Goal: Task Accomplishment & Management: Complete application form

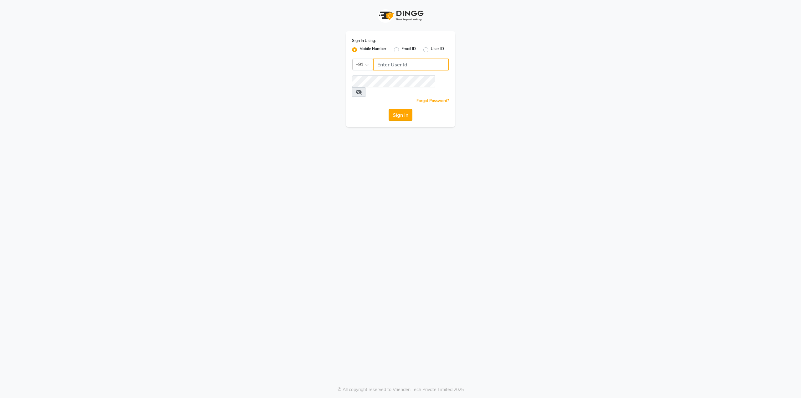
type input "9536798067"
click at [399, 109] on button "Sign In" at bounding box center [401, 115] width 24 height 12
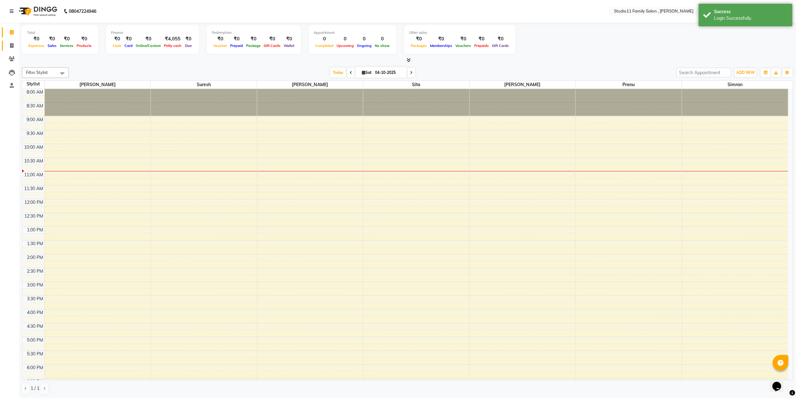
click at [14, 41] on link "Invoice" at bounding box center [9, 46] width 15 height 10
select select "7303"
select select "service"
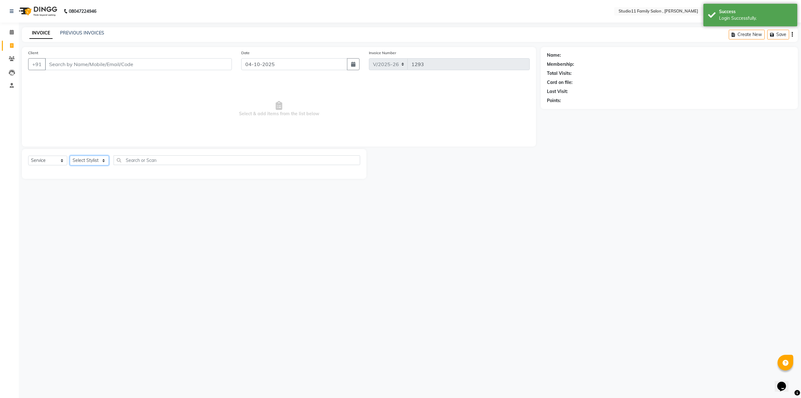
click at [92, 163] on select "Select Stylist Pranu [PERSON_NAME] [PERSON_NAME] [PERSON_NAME] [PERSON_NAME]" at bounding box center [89, 161] width 39 height 10
select select "62941"
click at [70, 156] on select "Select Stylist Pranu [PERSON_NAME] [PERSON_NAME] [PERSON_NAME] [PERSON_NAME]" at bounding box center [89, 161] width 39 height 10
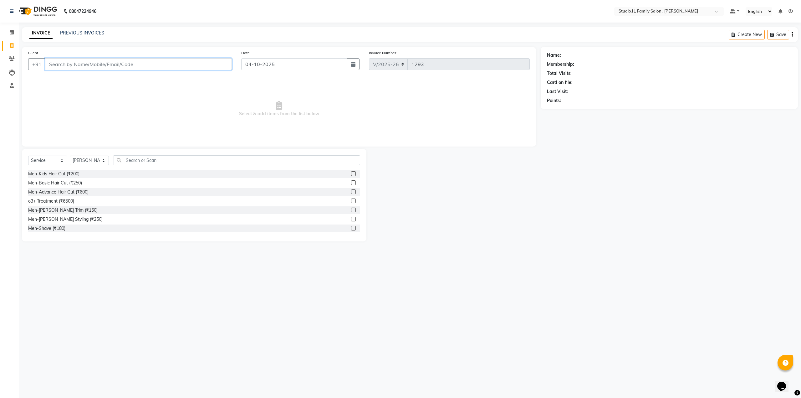
click at [86, 65] on input "Client" at bounding box center [138, 64] width 187 height 12
type input "8886056965"
click at [217, 68] on button "Add Client" at bounding box center [216, 64] width 32 height 12
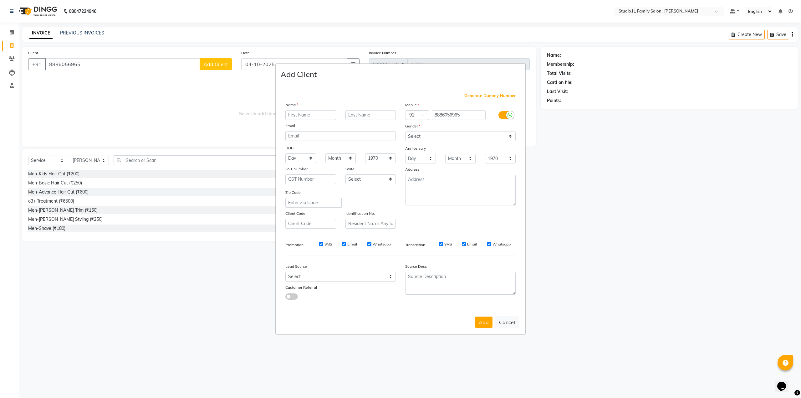
click at [297, 116] on input "text" at bounding box center [310, 115] width 51 height 10
type input "Srikal"
click at [422, 137] on select "Select [DEMOGRAPHIC_DATA] [DEMOGRAPHIC_DATA] Other Prefer Not To Say" at bounding box center [460, 136] width 110 height 10
select select "[DEMOGRAPHIC_DATA]"
click at [405, 131] on select "Select [DEMOGRAPHIC_DATA] [DEMOGRAPHIC_DATA] Other Prefer Not To Say" at bounding box center [460, 136] width 110 height 10
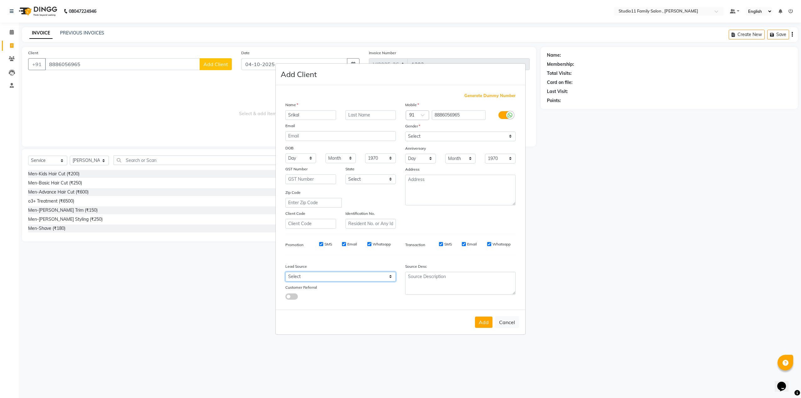
click at [311, 280] on select "Select Walk-in Referral Internet Friend Word of Mouth Advertisement Facebook Ju…" at bounding box center [340, 277] width 110 height 10
select select "50047"
click at [285, 272] on select "Select Walk-in Referral Internet Friend Word of Mouth Advertisement Facebook Ju…" at bounding box center [340, 277] width 110 height 10
click at [483, 322] on button "Add" at bounding box center [484, 321] width 18 height 11
type input "88******65"
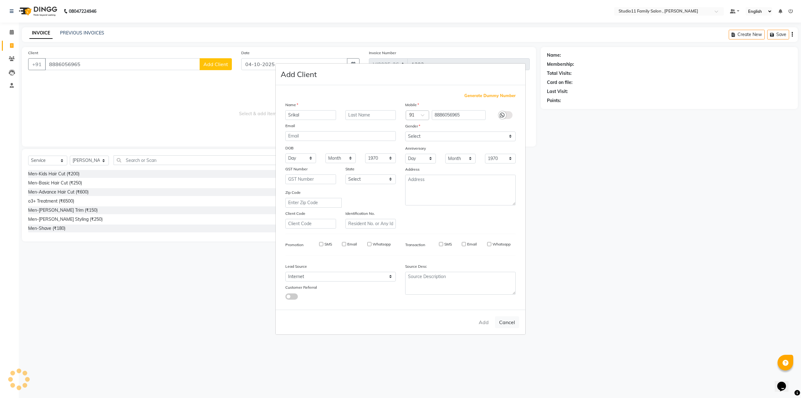
select select
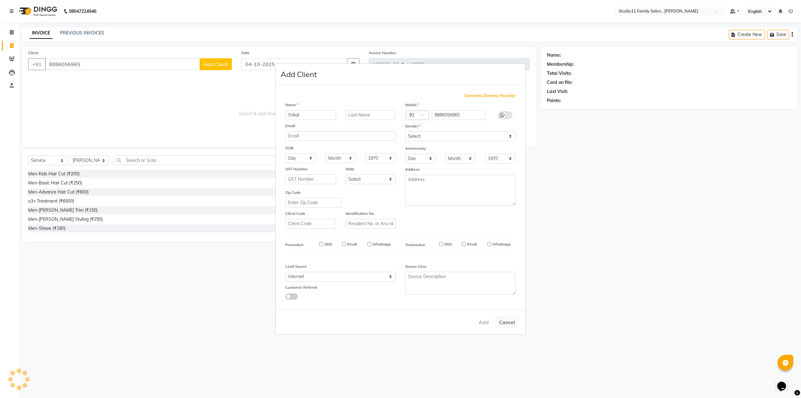
select select
checkbox input "false"
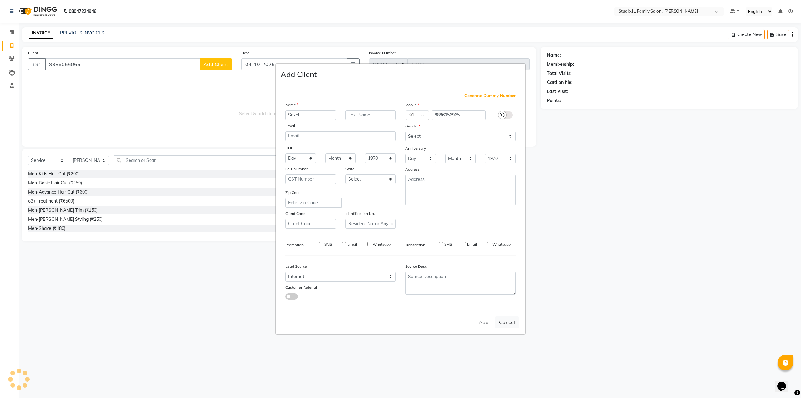
checkbox input "false"
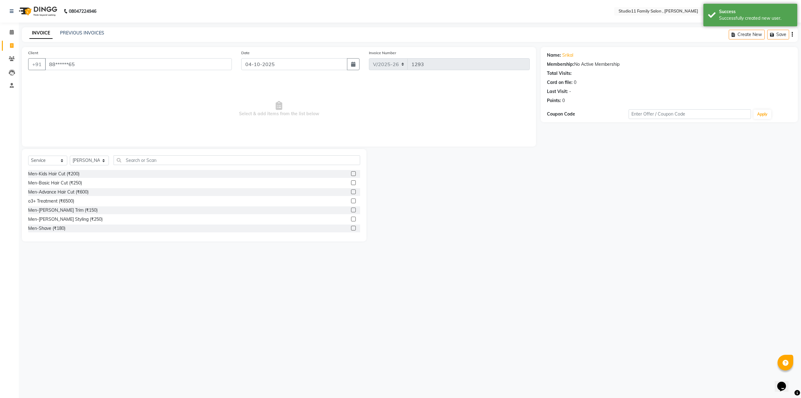
click at [351, 183] on label at bounding box center [353, 182] width 5 height 5
click at [351, 183] on input "checkbox" at bounding box center [353, 183] width 4 height 4
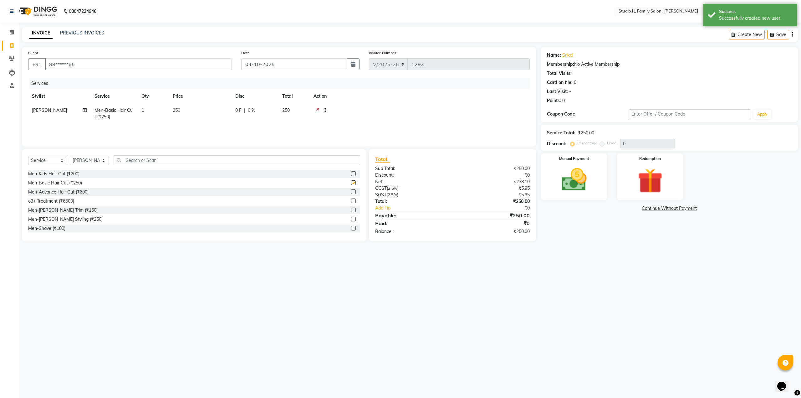
checkbox input "false"
click at [351, 219] on label at bounding box center [353, 219] width 5 height 5
click at [351, 219] on input "checkbox" at bounding box center [353, 219] width 4 height 4
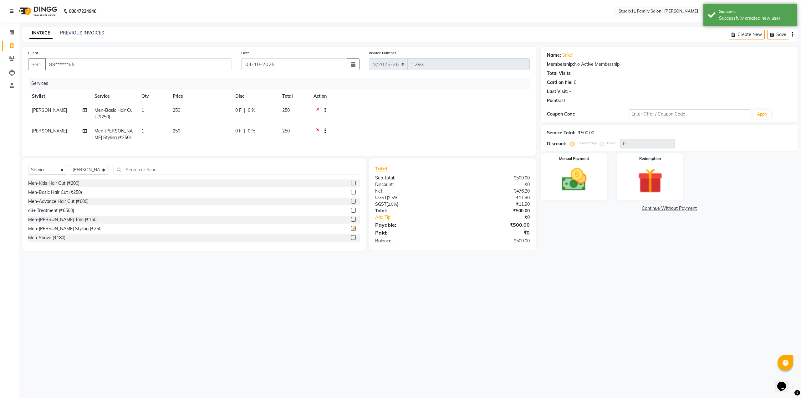
checkbox input "false"
click at [206, 174] on input "text" at bounding box center [237, 170] width 247 height 10
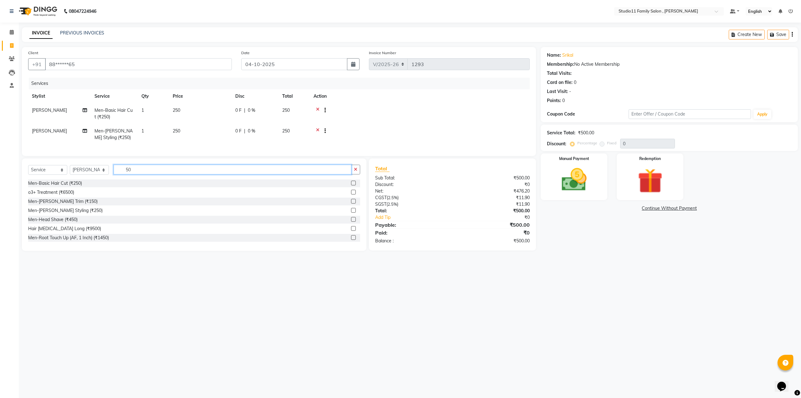
type input "5"
type input "oil"
click at [73, 187] on div "Men-Head Massage (Coconut Oil) (₹500)" at bounding box center [69, 183] width 82 height 7
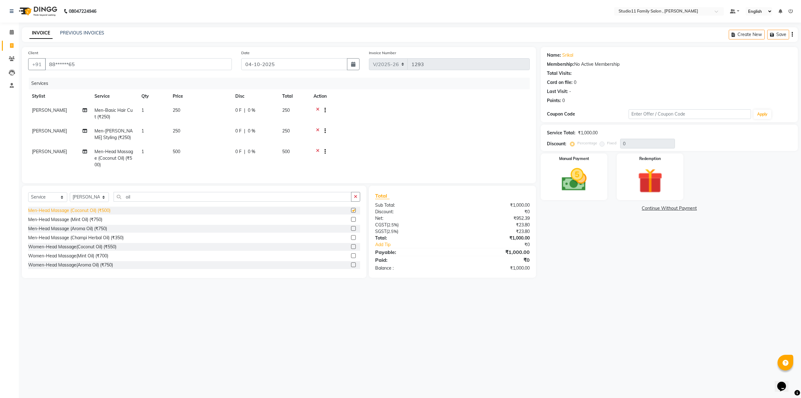
checkbox input "false"
click at [558, 181] on img at bounding box center [574, 180] width 42 height 30
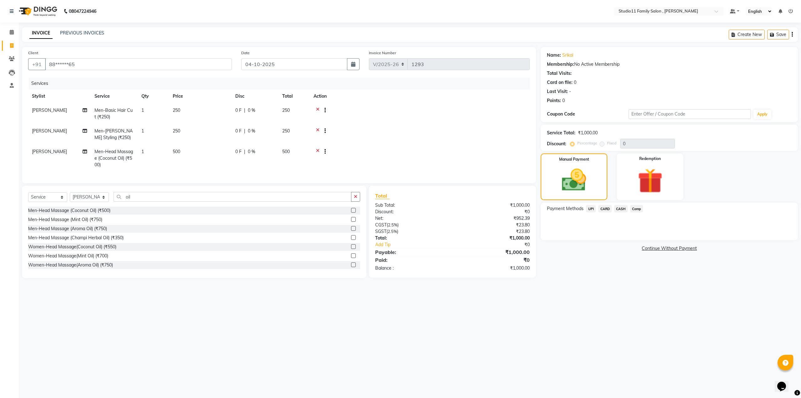
click at [640, 206] on span "Comp" at bounding box center [636, 208] width 13 height 7
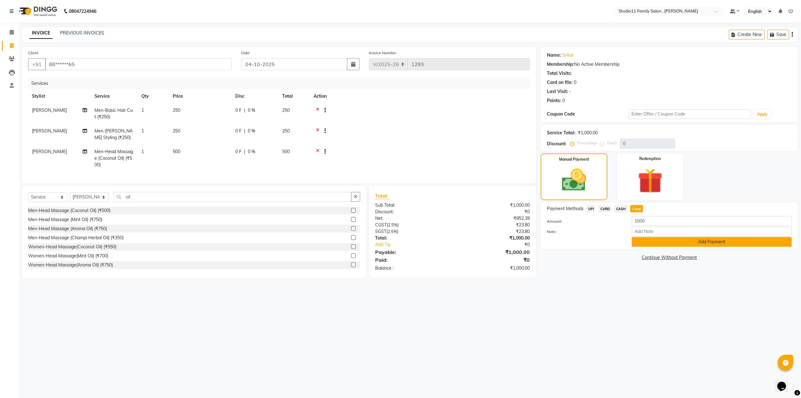
click at [639, 238] on button "Add Payment" at bounding box center [712, 242] width 160 height 10
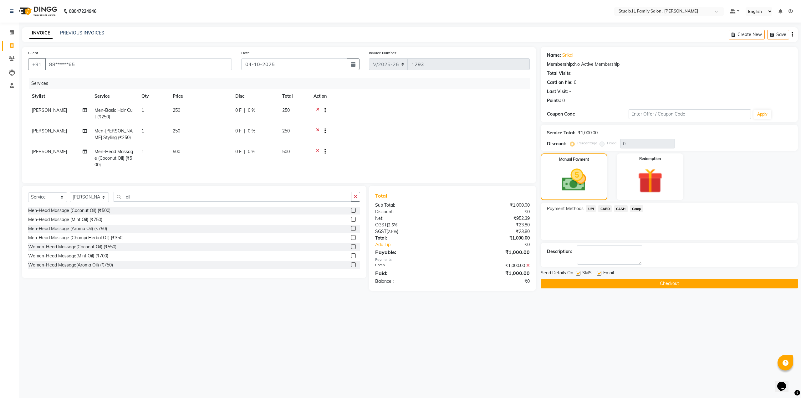
click at [643, 279] on button "Checkout" at bounding box center [669, 284] width 257 height 10
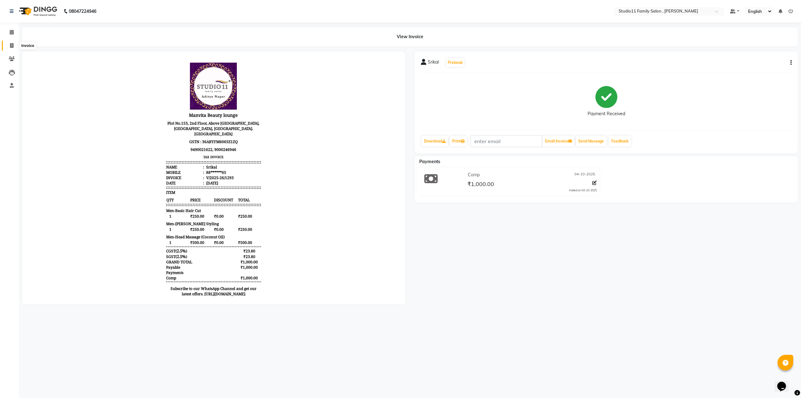
click at [14, 47] on span at bounding box center [11, 45] width 11 height 7
select select "service"
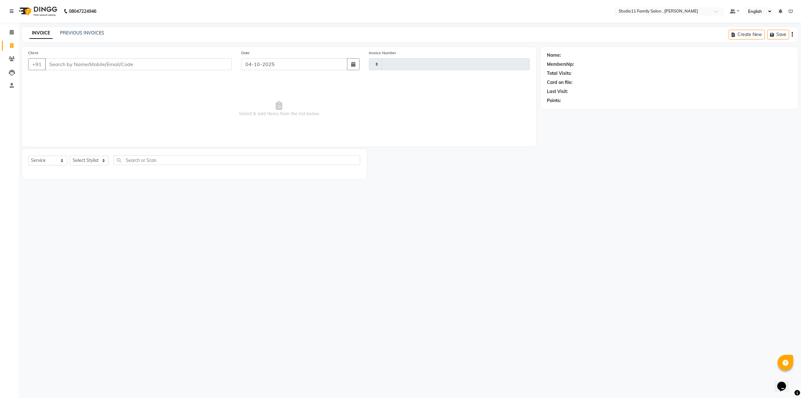
type input "1294"
select select "7303"
click at [86, 65] on input "Client" at bounding box center [138, 64] width 187 height 12
click at [71, 78] on span "[PERSON_NAME]" at bounding box center [72, 78] width 40 height 6
type input "94******87"
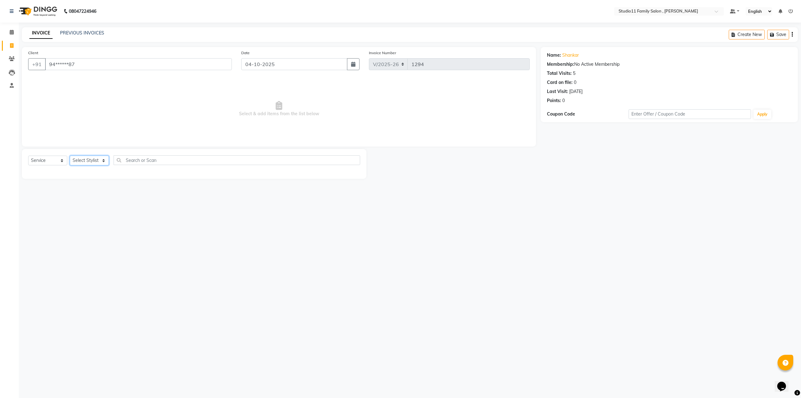
click at [90, 161] on select "Select Stylist Pranu [PERSON_NAME] [PERSON_NAME] [PERSON_NAME] [PERSON_NAME]" at bounding box center [89, 161] width 39 height 10
select select "85212"
click at [70, 156] on select "Select Stylist Pranu [PERSON_NAME] [PERSON_NAME] [PERSON_NAME] [PERSON_NAME]" at bounding box center [89, 161] width 39 height 10
click at [52, 174] on div "Men-Kids Hair Cut (₹200)" at bounding box center [53, 174] width 51 height 7
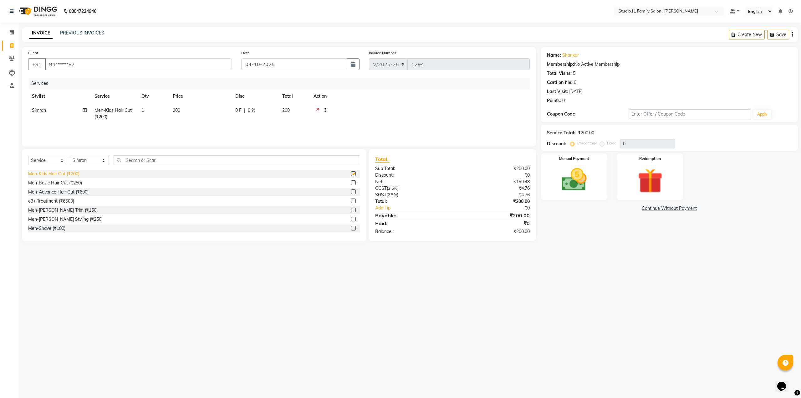
checkbox input "false"
click at [595, 174] on div "Manual Payment" at bounding box center [573, 176] width 69 height 49
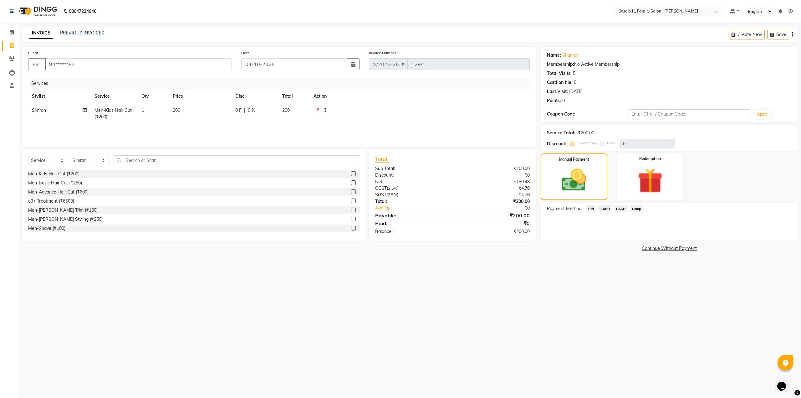
click at [637, 208] on span "Comp" at bounding box center [636, 208] width 13 height 7
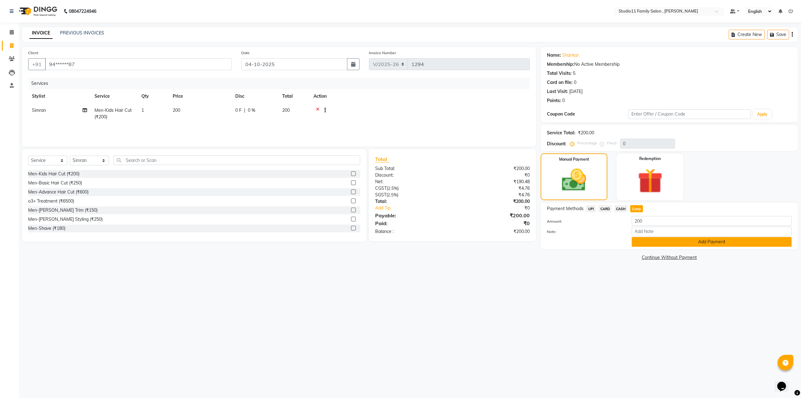
click at [647, 239] on button "Add Payment" at bounding box center [712, 242] width 160 height 10
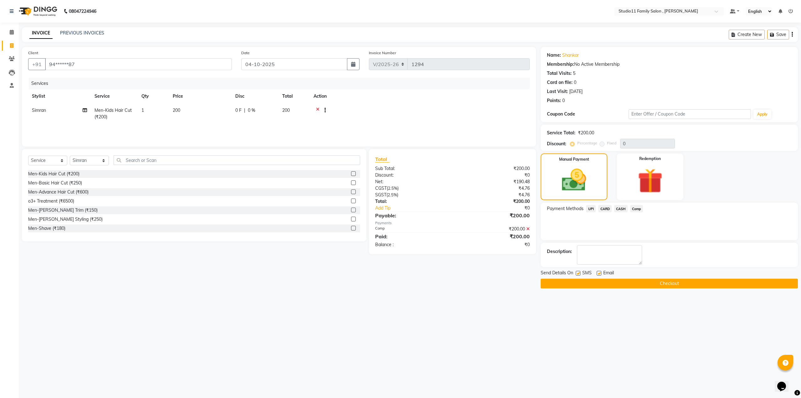
drag, startPoint x: 629, startPoint y: 279, endPoint x: 630, endPoint y: 282, distance: 3.2
click at [630, 282] on button "Checkout" at bounding box center [669, 284] width 257 height 10
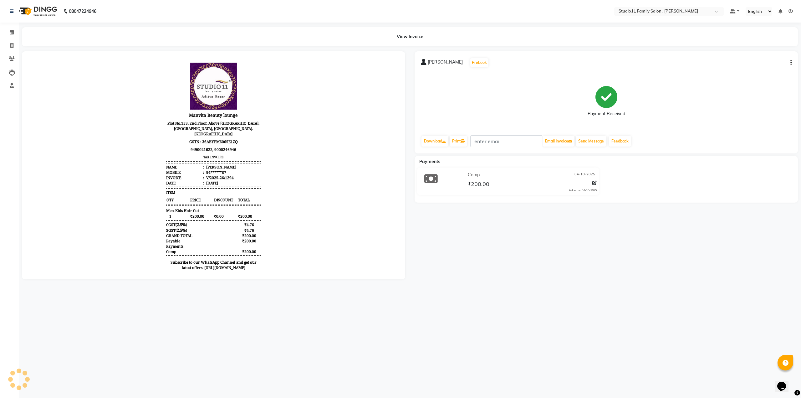
click at [583, 156] on div "shankar Prebook Payment Received Download Print Email Invoice Send Message Feed…" at bounding box center [606, 165] width 393 height 228
click at [589, 161] on div "Payments" at bounding box center [609, 161] width 388 height 7
click at [585, 161] on div "Payments" at bounding box center [609, 161] width 388 height 7
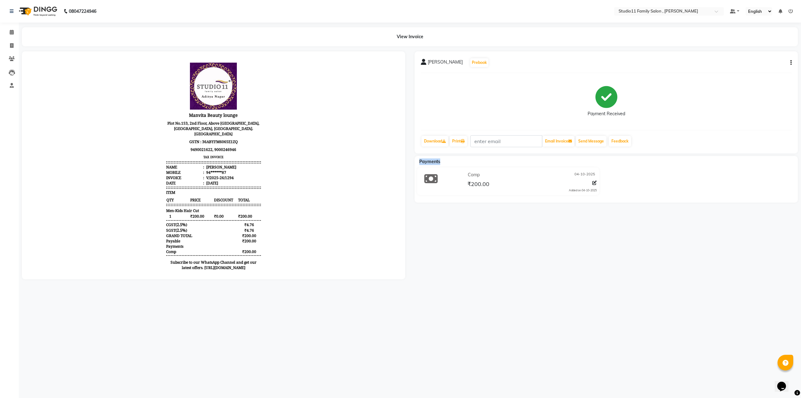
click at [585, 161] on div "Payments" at bounding box center [609, 161] width 388 height 7
drag, startPoint x: 585, startPoint y: 161, endPoint x: 589, endPoint y: 161, distance: 3.8
click at [586, 162] on div "Payments" at bounding box center [609, 161] width 388 height 7
click at [589, 161] on div "Payments" at bounding box center [609, 161] width 388 height 7
drag, startPoint x: 589, startPoint y: 161, endPoint x: 636, endPoint y: 237, distance: 89.1
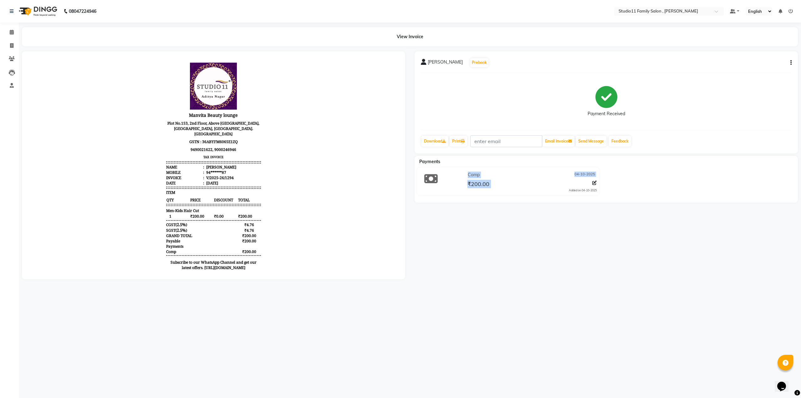
click at [635, 234] on div "shankar Prebook Payment Received Download Print Email Invoice Send Message Feed…" at bounding box center [606, 165] width 393 height 228
click at [801, 258] on div "shankar Prebook Payment Received Download Print Email Invoice Send Message Feed…" at bounding box center [606, 165] width 393 height 228
click at [800, 257] on div "shankar Prebook Payment Received Download Print Email Invoice Send Message Feed…" at bounding box center [606, 165] width 393 height 228
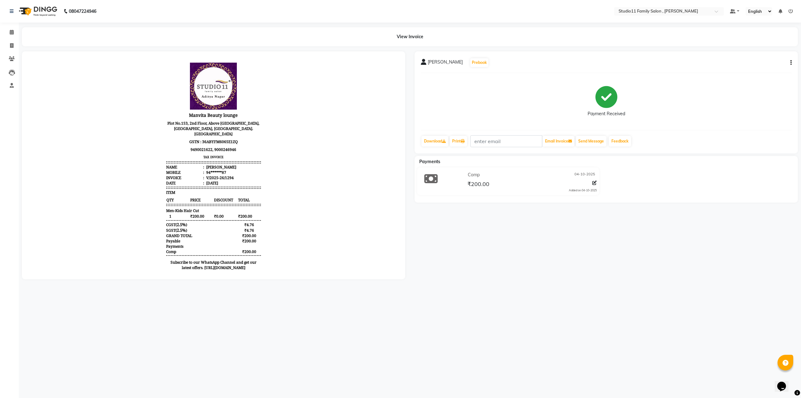
click at [800, 257] on div "shankar Prebook Payment Received Download Print Email Invoice Send Message Feed…" at bounding box center [606, 165] width 393 height 228
drag, startPoint x: 800, startPoint y: 257, endPoint x: 800, endPoint y: 261, distance: 4.1
click at [800, 259] on div "shankar Prebook Payment Received Download Print Email Invoice Send Message Feed…" at bounding box center [606, 165] width 393 height 228
click at [800, 261] on div "shankar Prebook Payment Received Download Print Email Invoice Send Message Feed…" at bounding box center [606, 165] width 393 height 228
click at [800, 262] on div "shankar Prebook Payment Received Download Print Email Invoice Send Message Feed…" at bounding box center [606, 165] width 393 height 228
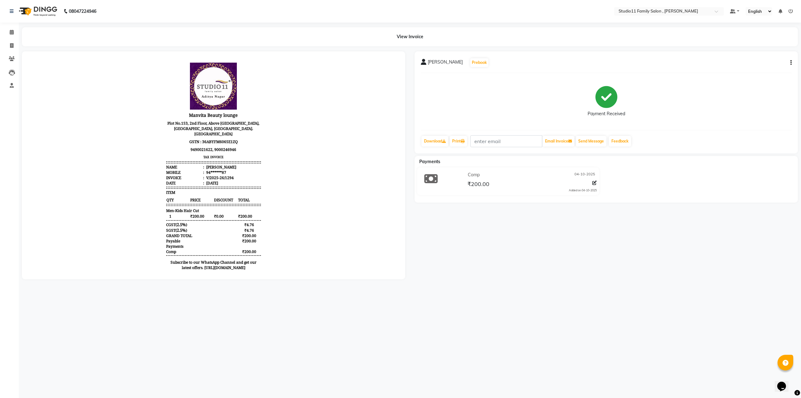
click at [800, 262] on div "shankar Prebook Payment Received Download Print Email Invoice Send Message Feed…" at bounding box center [606, 165] width 393 height 228
click at [11, 45] on icon at bounding box center [11, 45] width 3 height 5
select select "service"
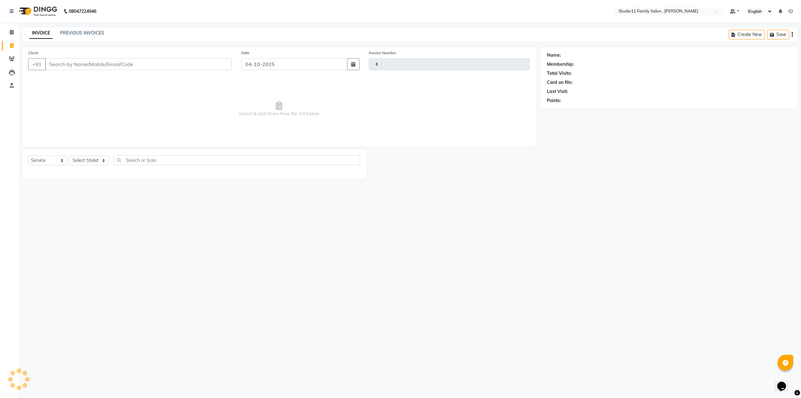
type input "1295"
select select "7303"
click at [75, 162] on select "Select Stylist" at bounding box center [89, 161] width 39 height 10
select select "62940"
click at [70, 156] on select "Select Stylist Pranu [PERSON_NAME] [PERSON_NAME] [PERSON_NAME] [PERSON_NAME]" at bounding box center [89, 161] width 39 height 10
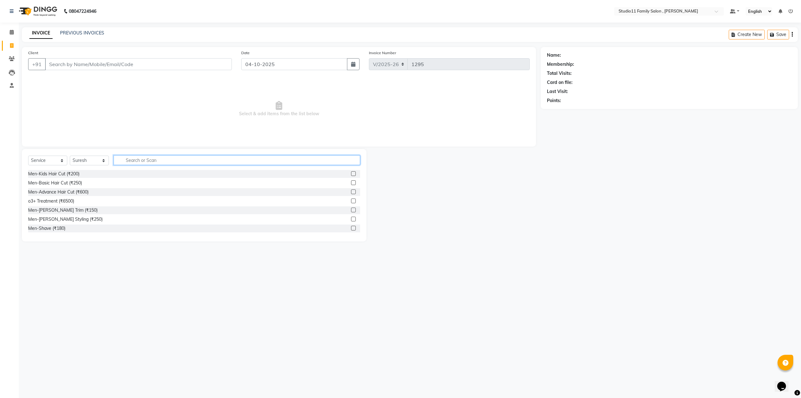
click at [121, 161] on input "text" at bounding box center [237, 160] width 247 height 10
click at [351, 173] on label at bounding box center [353, 173] width 5 height 5
click at [351, 173] on input "checkbox" at bounding box center [353, 174] width 4 height 4
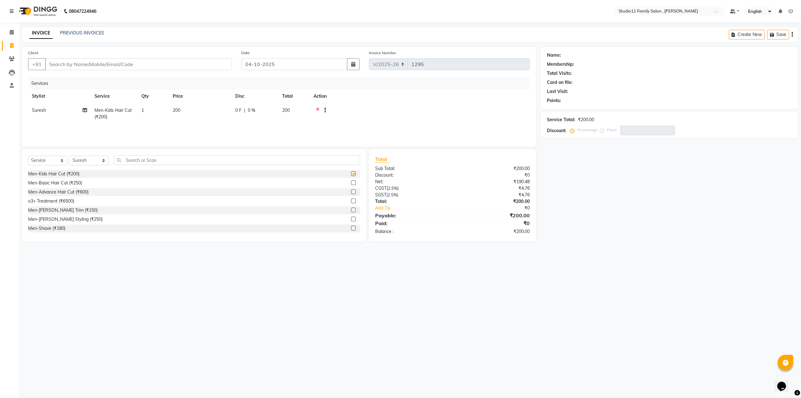
checkbox input "false"
click at [101, 64] on input "Client" at bounding box center [138, 64] width 187 height 12
type input "8"
type input "0"
click at [89, 77] on ngb-highlight "86******18" at bounding box center [80, 78] width 26 height 6
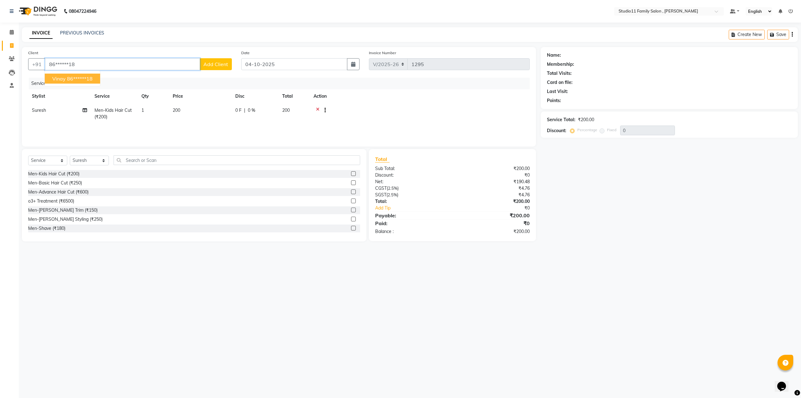
type input "86******18"
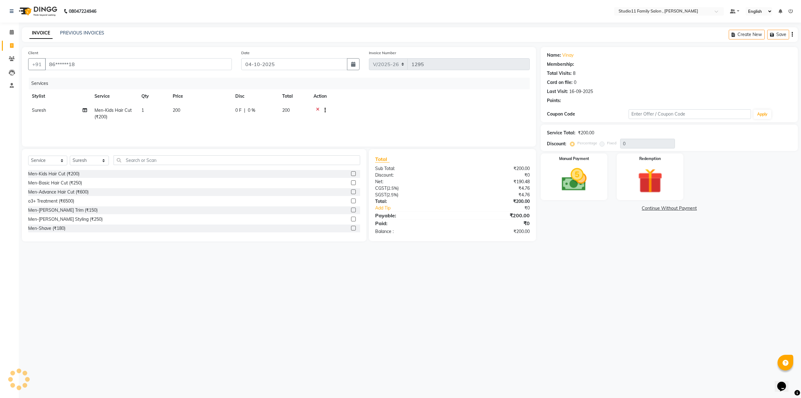
select select "1: Object"
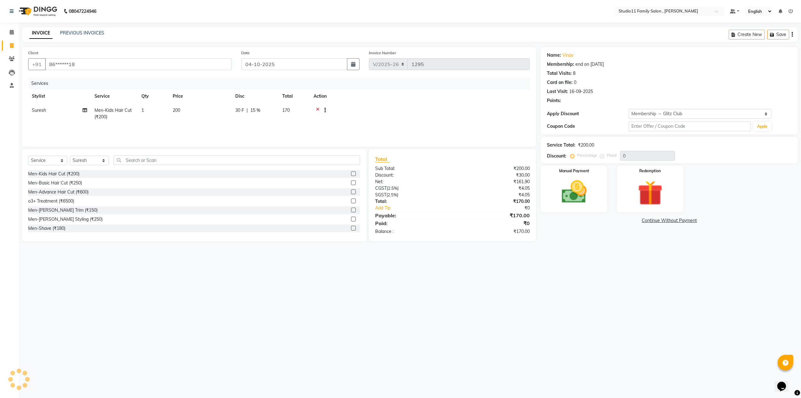
type input "15"
click at [351, 184] on label at bounding box center [353, 182] width 5 height 5
click at [351, 184] on input "checkbox" at bounding box center [353, 183] width 4 height 4
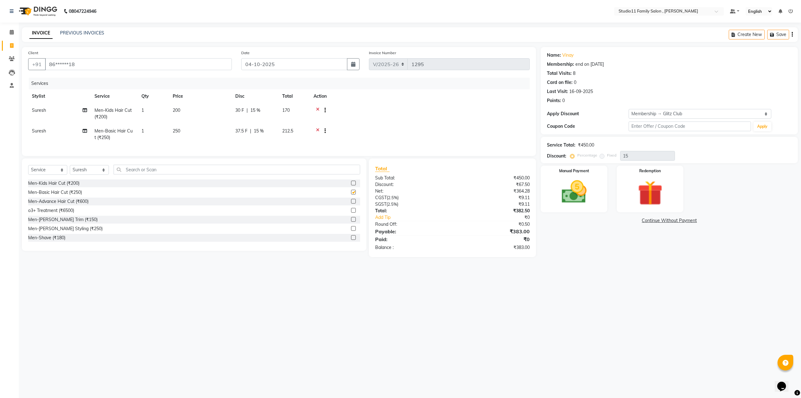
checkbox input "false"
click at [319, 108] on div at bounding box center [420, 111] width 212 height 8
click at [316, 110] on icon at bounding box center [317, 111] width 3 height 8
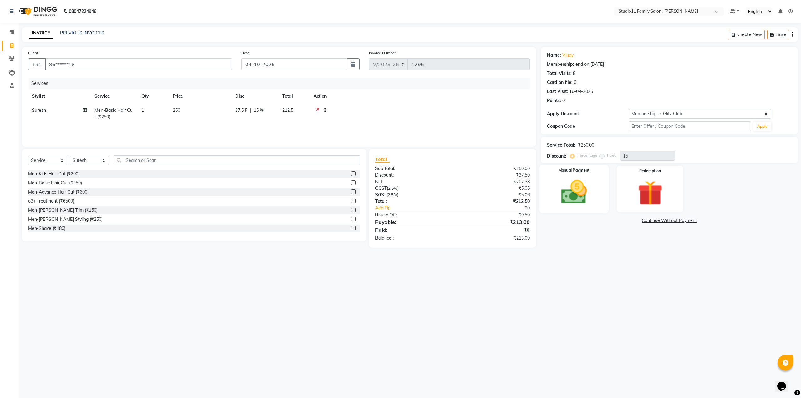
click at [597, 181] on div "Manual Payment" at bounding box center [573, 189] width 69 height 49
click at [609, 221] on span "CARD" at bounding box center [604, 220] width 13 height 7
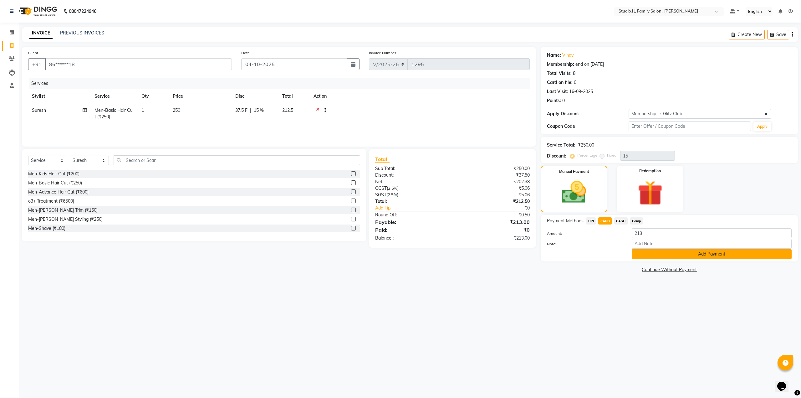
click at [642, 256] on button "Add Payment" at bounding box center [712, 254] width 160 height 10
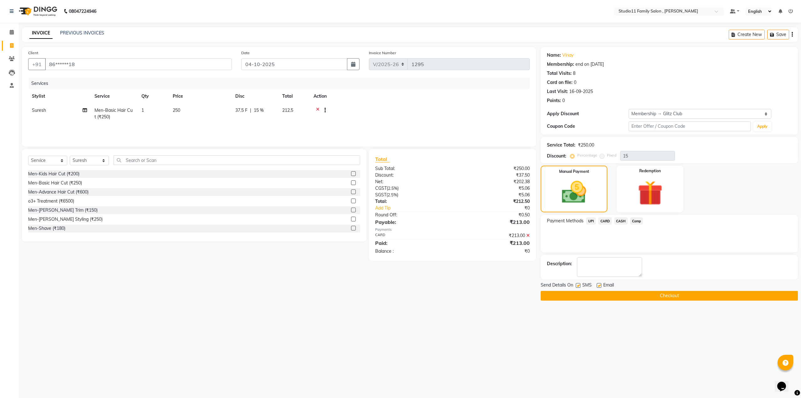
click at [627, 293] on button "Checkout" at bounding box center [669, 296] width 257 height 10
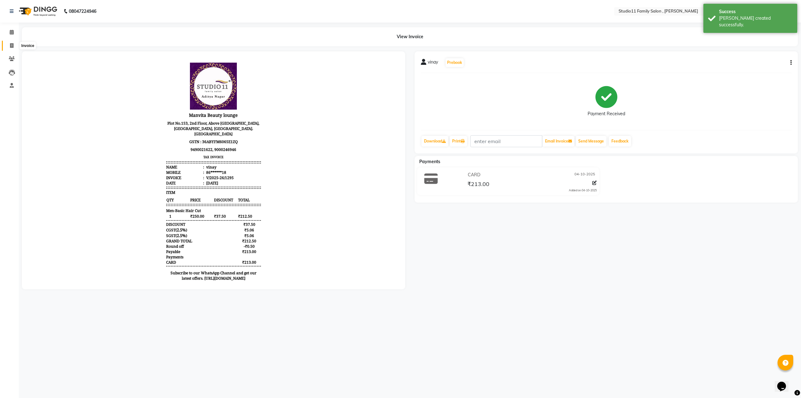
click at [11, 47] on icon at bounding box center [11, 45] width 3 height 5
select select "7303"
select select "service"
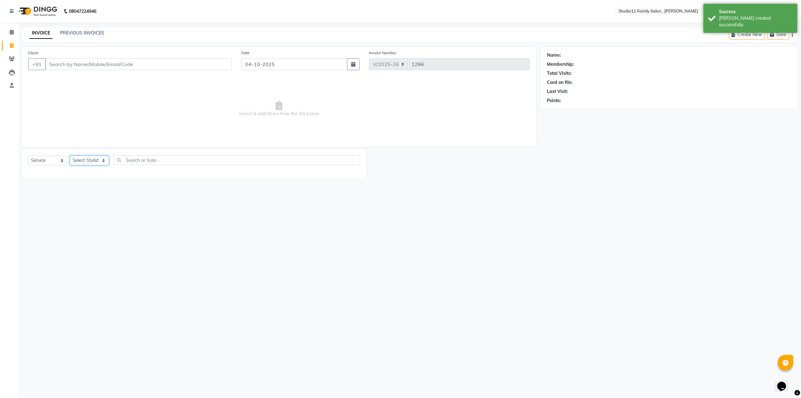
click at [93, 160] on select "Select Stylist Pranu [PERSON_NAME] [PERSON_NAME] [PERSON_NAME] [PERSON_NAME]" at bounding box center [89, 161] width 39 height 10
select select "85212"
click at [70, 156] on select "Select Stylist Pranu [PERSON_NAME] [PERSON_NAME] [PERSON_NAME] [PERSON_NAME]" at bounding box center [89, 161] width 39 height 10
click at [63, 174] on div "Men-Kids Hair Cut (₹200)" at bounding box center [53, 174] width 51 height 7
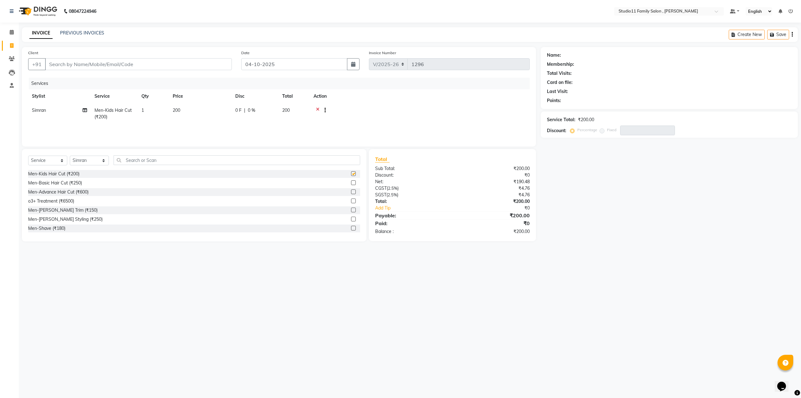
checkbox input "false"
click at [130, 61] on input "Client" at bounding box center [138, 64] width 187 height 12
type input "9"
type input "0"
drag, startPoint x: 78, startPoint y: 64, endPoint x: 103, endPoint y: 66, distance: 24.5
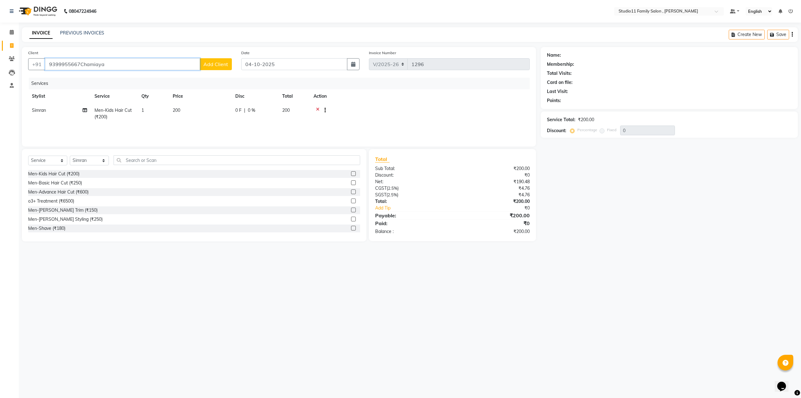
click at [103, 66] on input "9399955667Chamiaya" at bounding box center [122, 64] width 155 height 12
type input "9399955667Chamiaya"
click at [227, 63] on span "Add Client" at bounding box center [215, 64] width 25 height 6
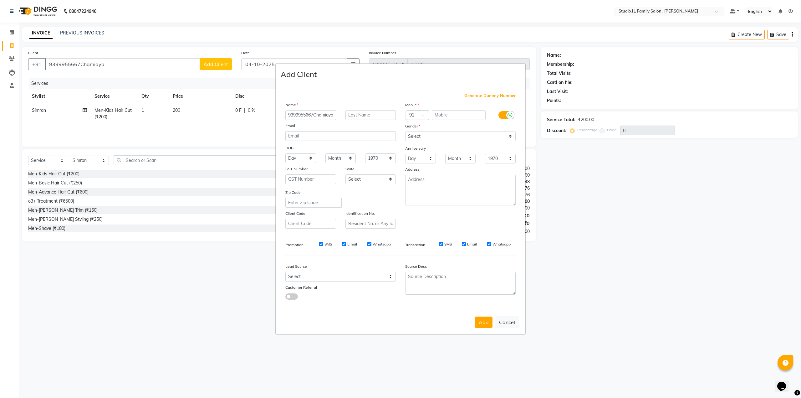
click at [135, 59] on ngb-modal-window "Add Client Generate Dummy Number Name 9399955667Chamiaya Email DOB Day 01 02 03…" at bounding box center [400, 199] width 801 height 398
click at [134, 63] on ngb-modal-window "Add Client Generate Dummy Number Name 9399955667Chamiaya Email DOB Day 01 02 03…" at bounding box center [400, 199] width 801 height 398
click at [514, 324] on button "Cancel" at bounding box center [507, 322] width 24 height 12
select select
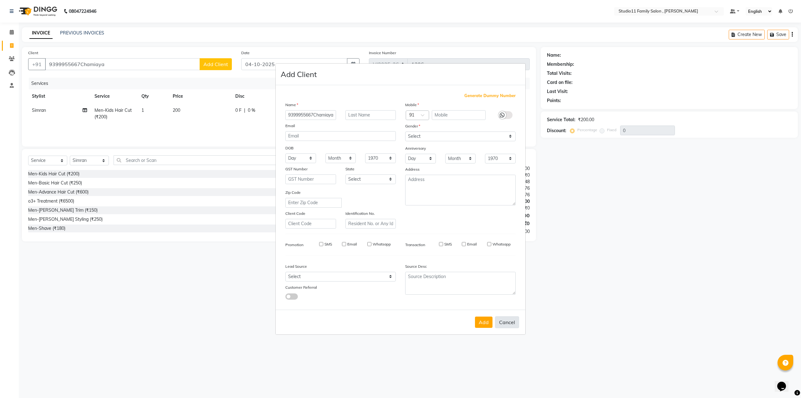
select select
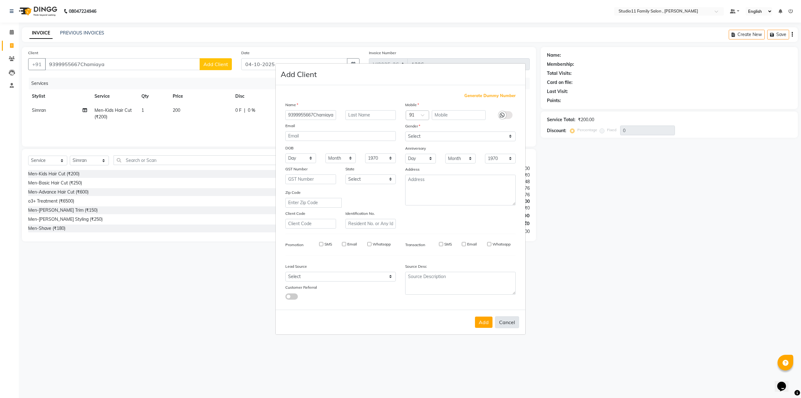
checkbox input "false"
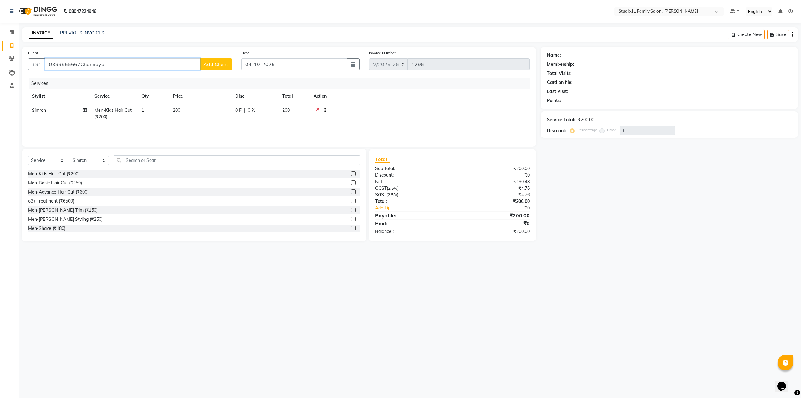
click at [128, 65] on input "9399955667Chamiaya" at bounding box center [122, 64] width 155 height 12
type input "9399955667"
click at [205, 56] on div "Client [PHONE_NUMBER] Add Client" at bounding box center [129, 62] width 213 height 26
click at [210, 63] on span "Add Client" at bounding box center [215, 64] width 25 height 6
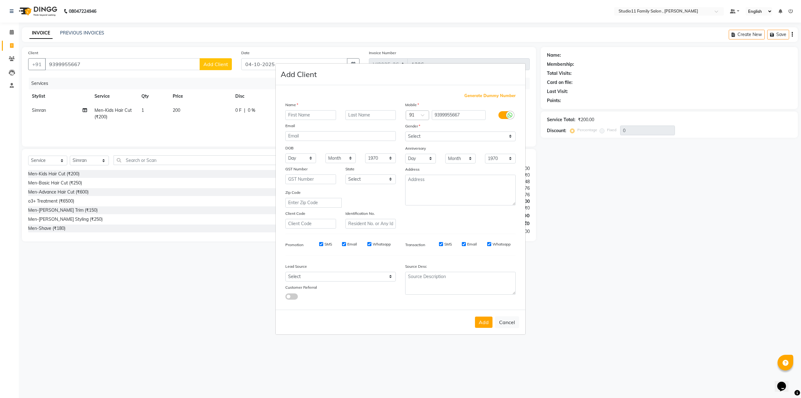
click at [317, 115] on input "text" at bounding box center [310, 115] width 51 height 10
type input "V"
type input "Chamiaya"
click at [411, 138] on select "Select [DEMOGRAPHIC_DATA] [DEMOGRAPHIC_DATA] Other Prefer Not To Say" at bounding box center [460, 136] width 110 height 10
select select "[DEMOGRAPHIC_DATA]"
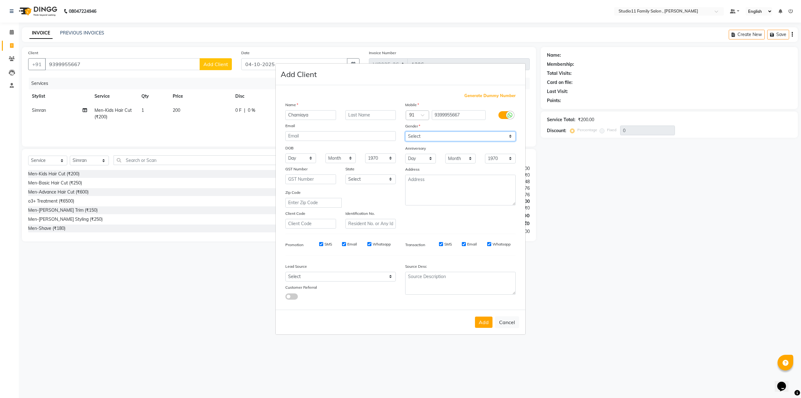
click at [405, 131] on select "Select [DEMOGRAPHIC_DATA] [DEMOGRAPHIC_DATA] Other Prefer Not To Say" at bounding box center [460, 136] width 110 height 10
click at [301, 275] on select "Select Walk-in Referral Internet Friend Word of Mouth Advertisement Facebook Ju…" at bounding box center [340, 277] width 110 height 10
select select "50045"
click at [285, 272] on select "Select Walk-in Referral Internet Friend Word of Mouth Advertisement Facebook Ju…" at bounding box center [340, 277] width 110 height 10
click at [489, 318] on button "Add" at bounding box center [484, 321] width 18 height 11
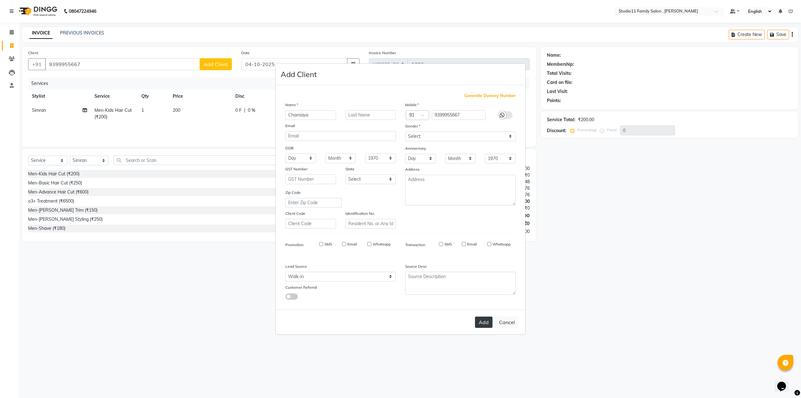
type input "93******67"
select select
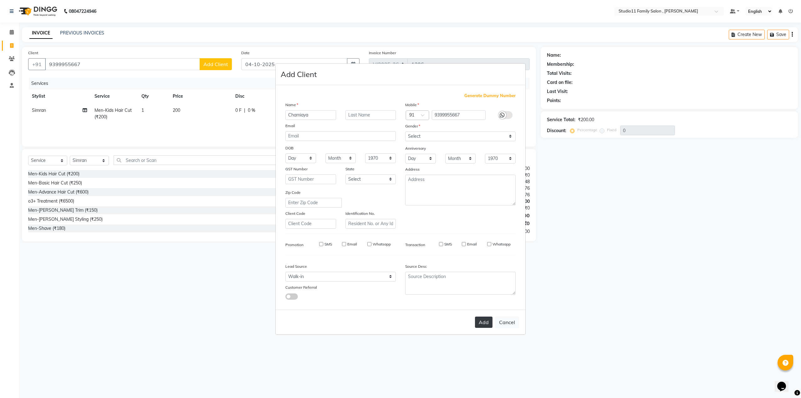
select select
checkbox input "false"
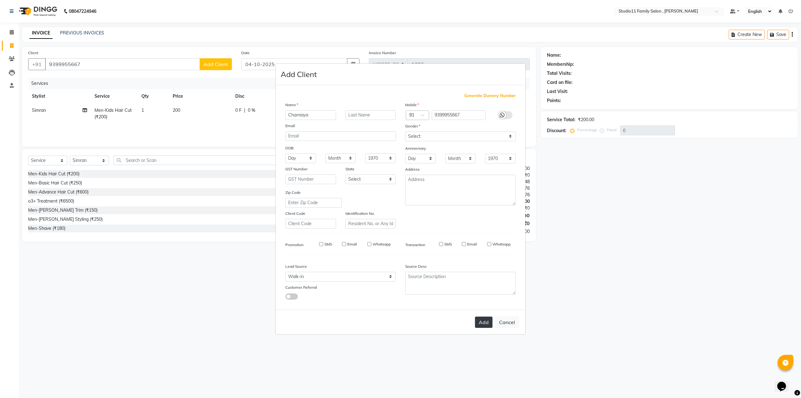
checkbox input "false"
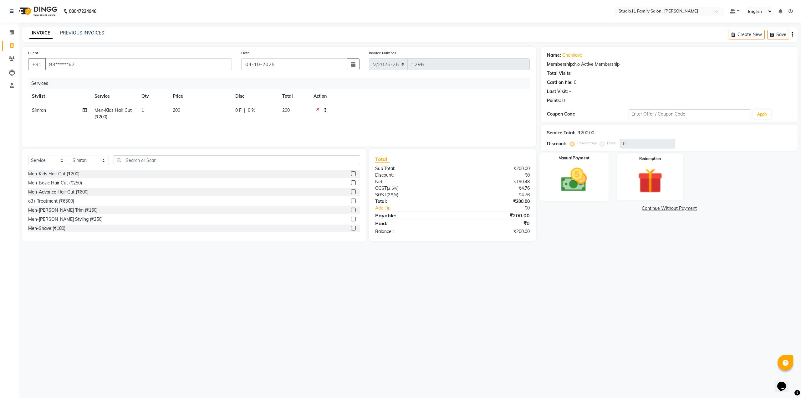
click at [582, 176] on img at bounding box center [574, 180] width 42 height 30
click at [637, 207] on span "Comp" at bounding box center [636, 208] width 13 height 7
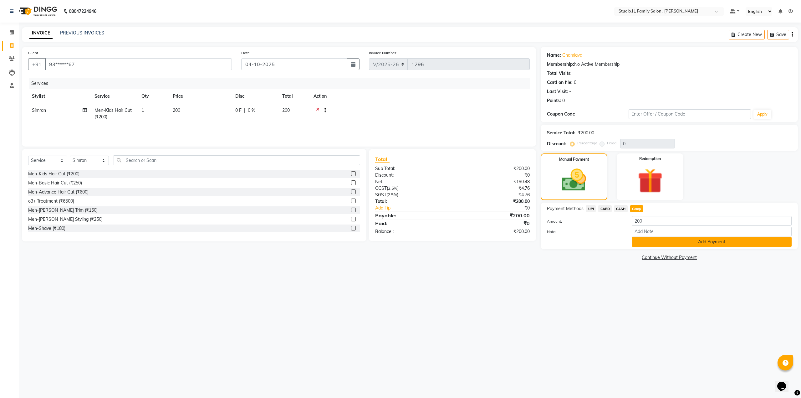
click at [648, 241] on button "Add Payment" at bounding box center [712, 242] width 160 height 10
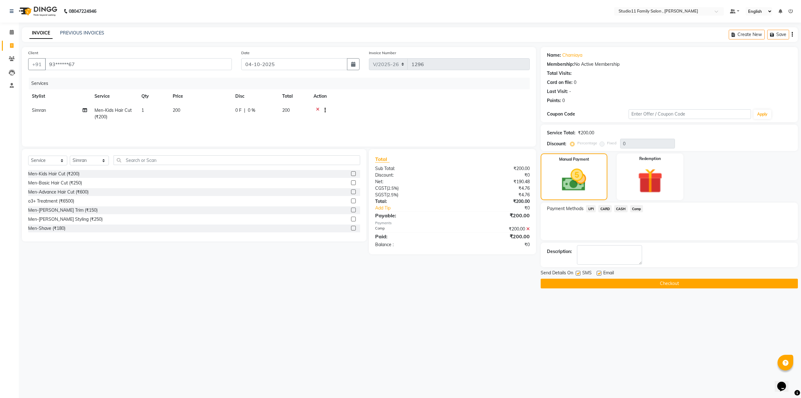
click at [657, 282] on button "Checkout" at bounding box center [669, 284] width 257 height 10
